Goal: Check status: Check status

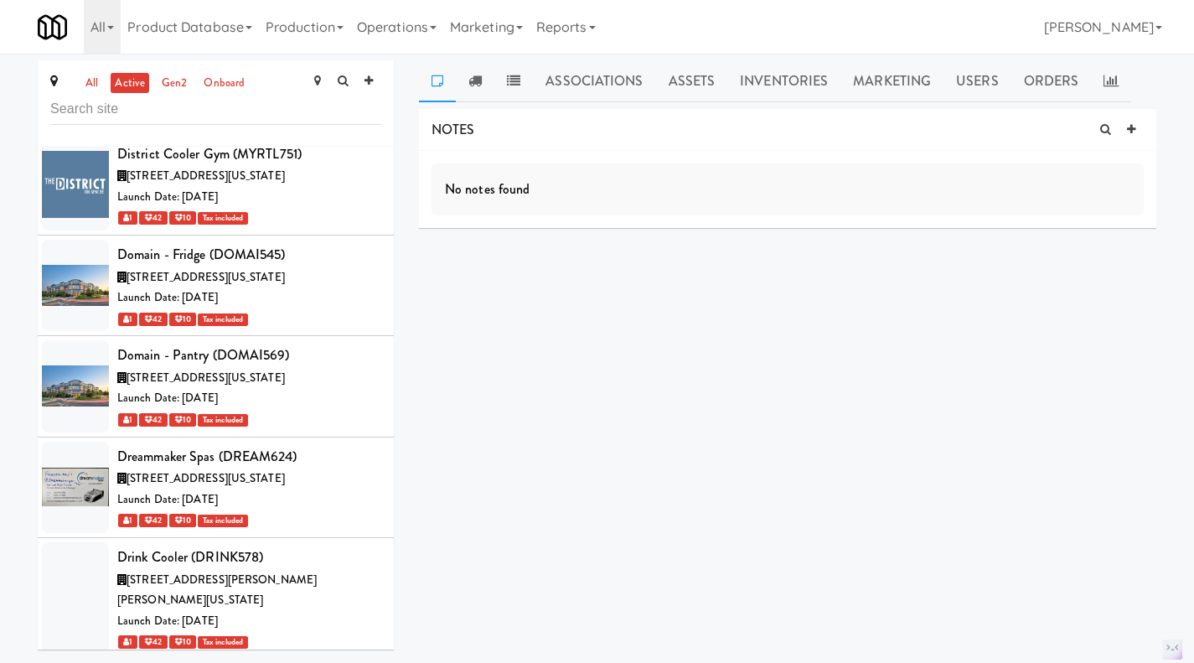
scroll to position [32937, 0]
click at [690, 83] on link "Assets" at bounding box center [692, 81] width 72 height 42
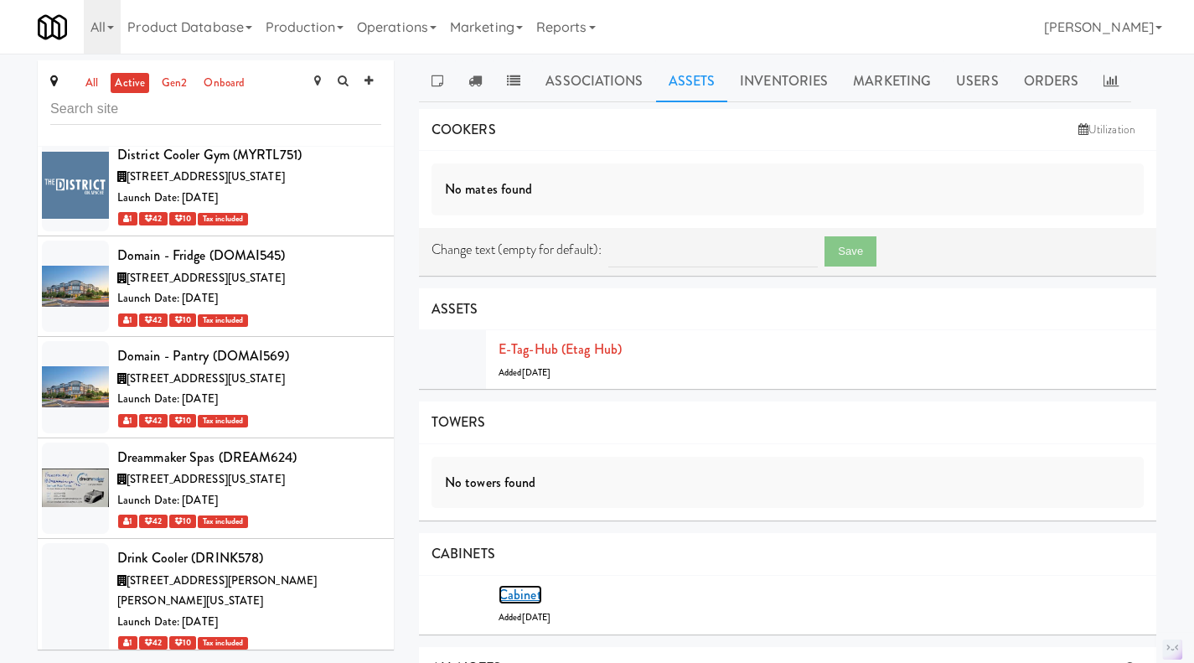
click at [527, 587] on link "Cabinet" at bounding box center [521, 594] width 44 height 19
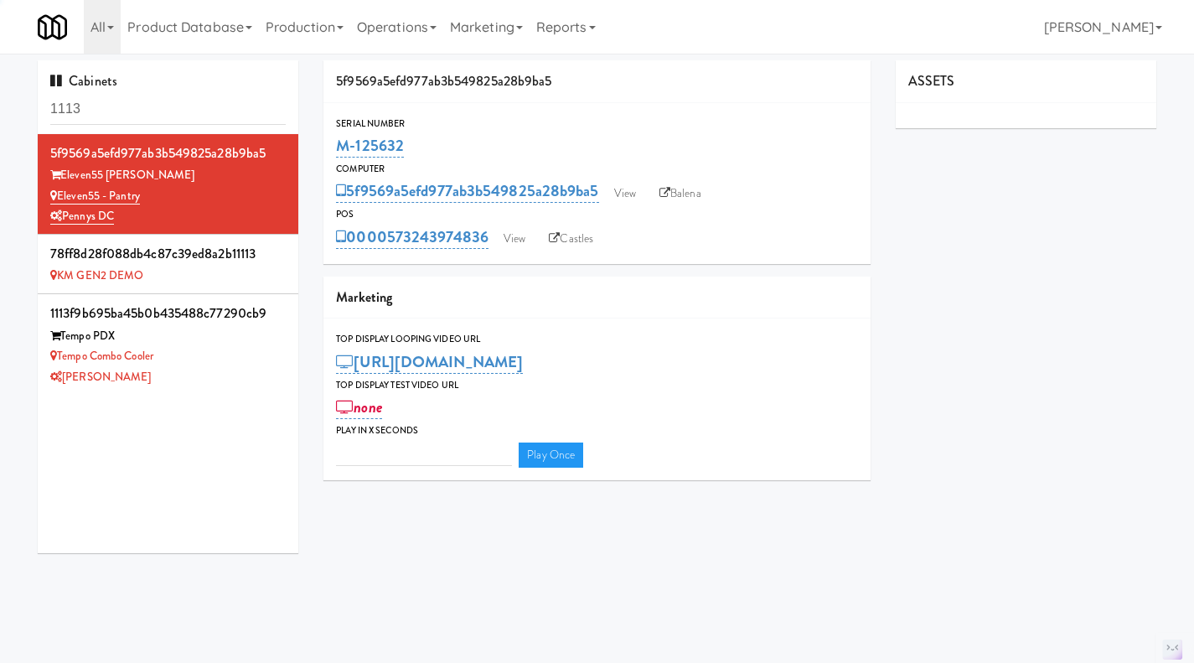
type input "3"
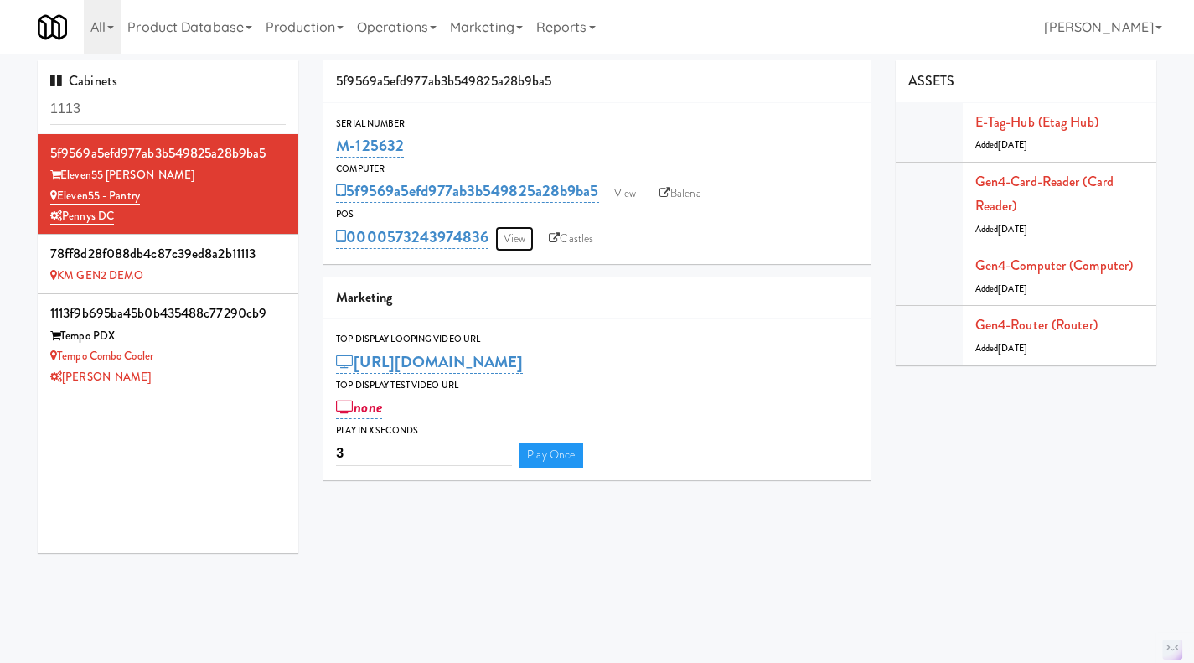
click at [513, 235] on link "View" at bounding box center [514, 238] width 39 height 25
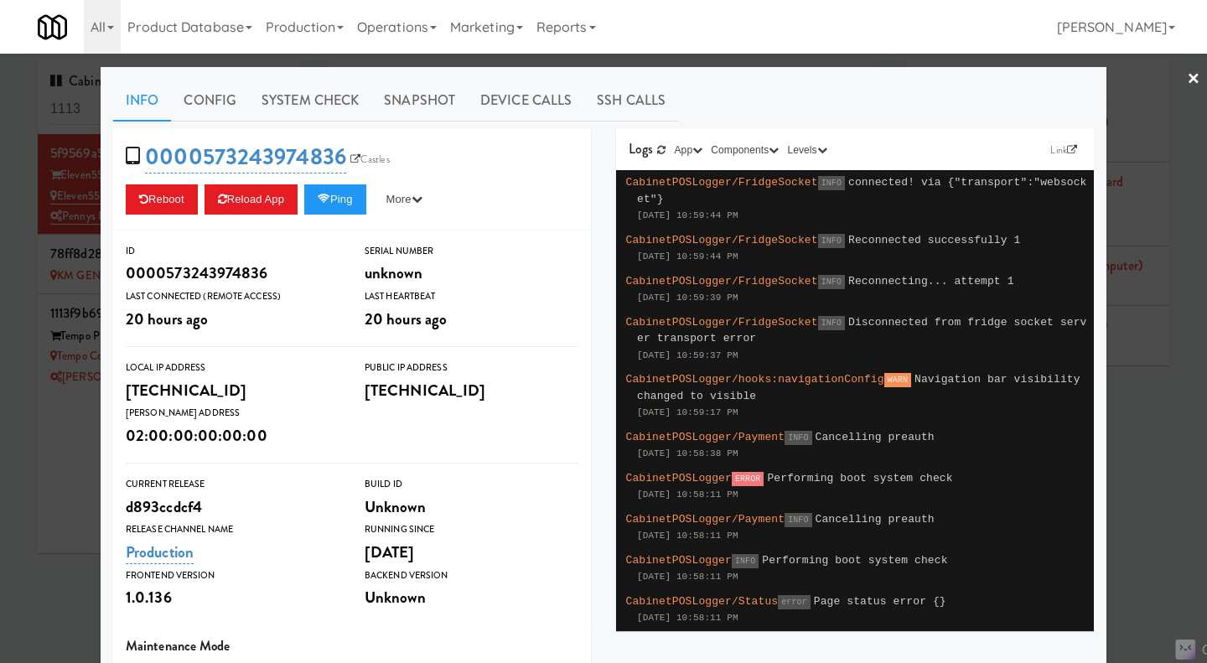
click at [1136, 447] on div at bounding box center [603, 331] width 1207 height 663
